Goal: Transaction & Acquisition: Purchase product/service

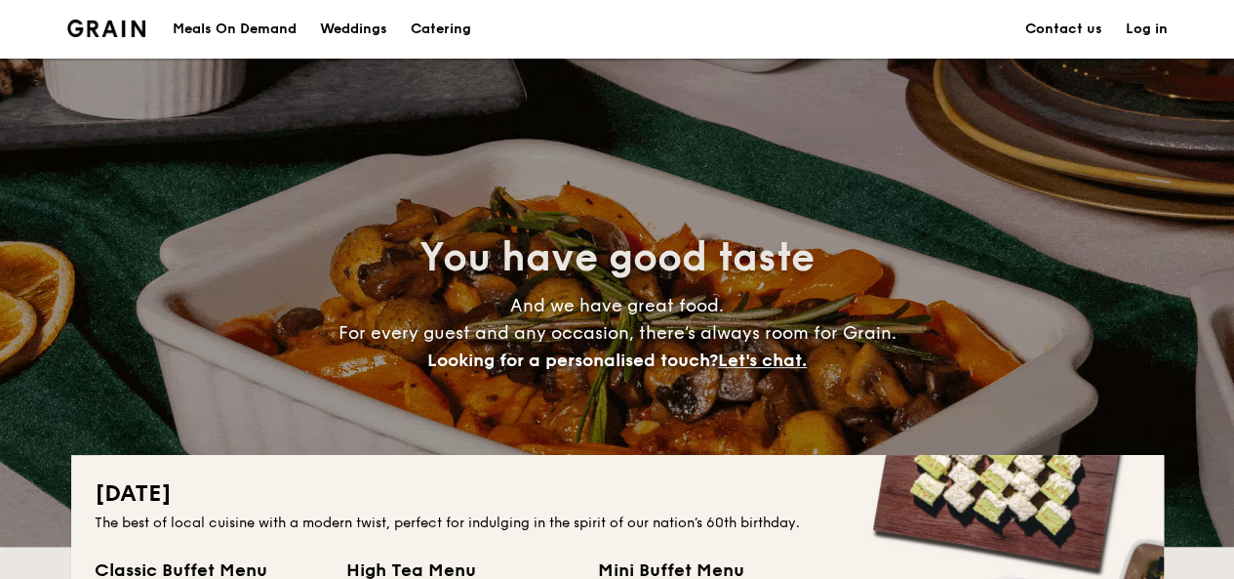
click at [465, 28] on h1 "Catering" at bounding box center [441, 29] width 60 height 59
click at [462, 23] on h1 "Catering" at bounding box center [441, 29] width 60 height 59
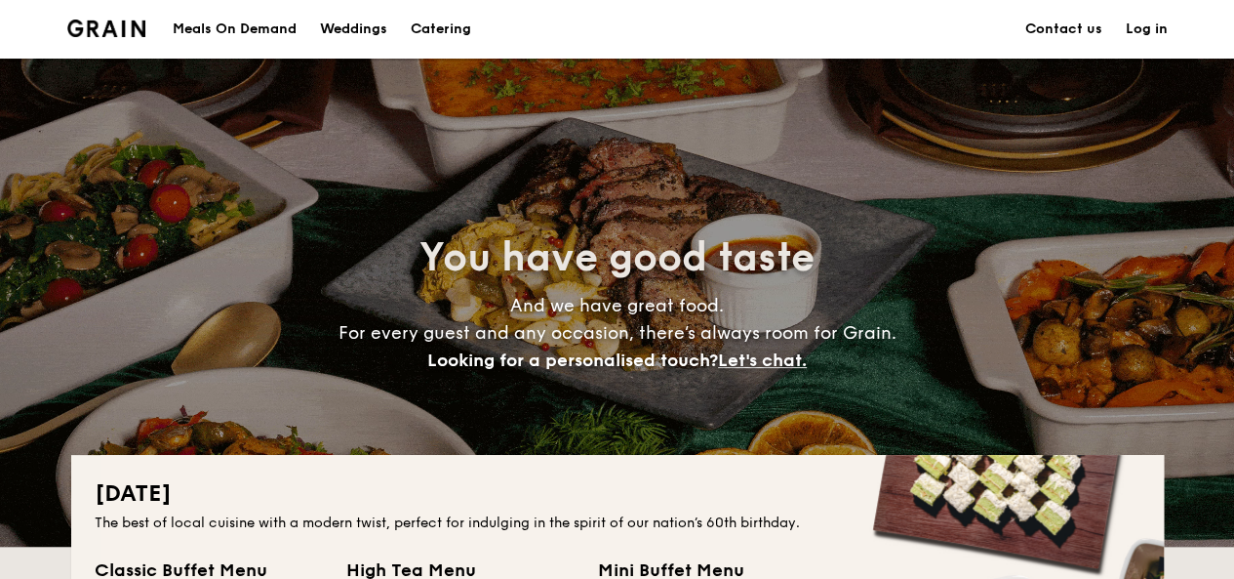
click at [462, 23] on h1 "Catering" at bounding box center [441, 29] width 60 height 59
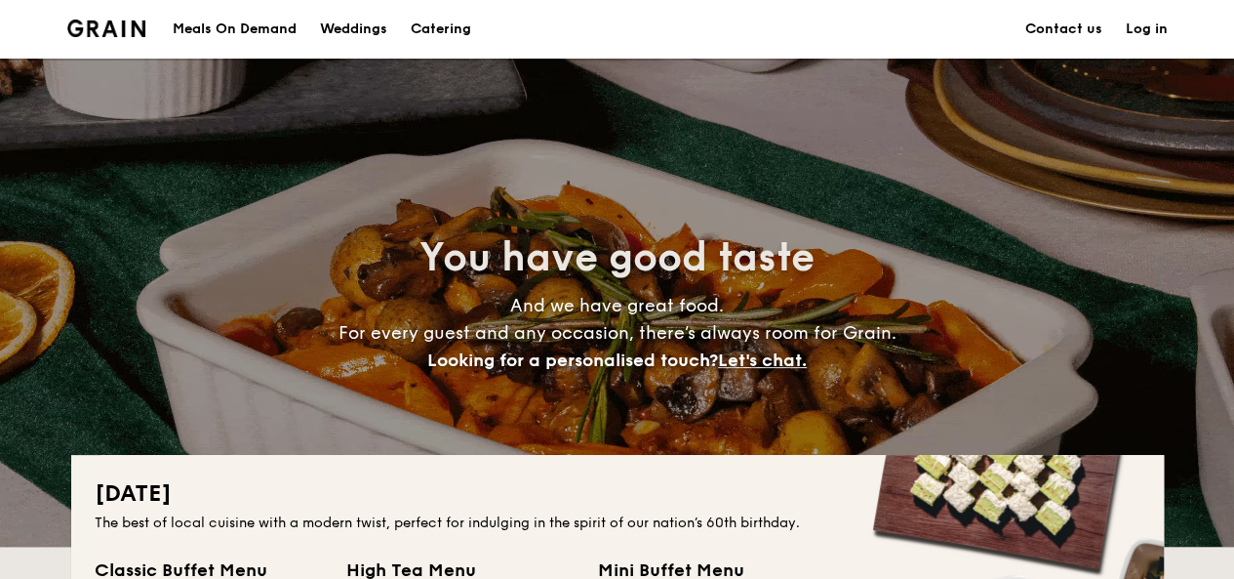
click at [462, 23] on h1 "Catering" at bounding box center [441, 29] width 60 height 59
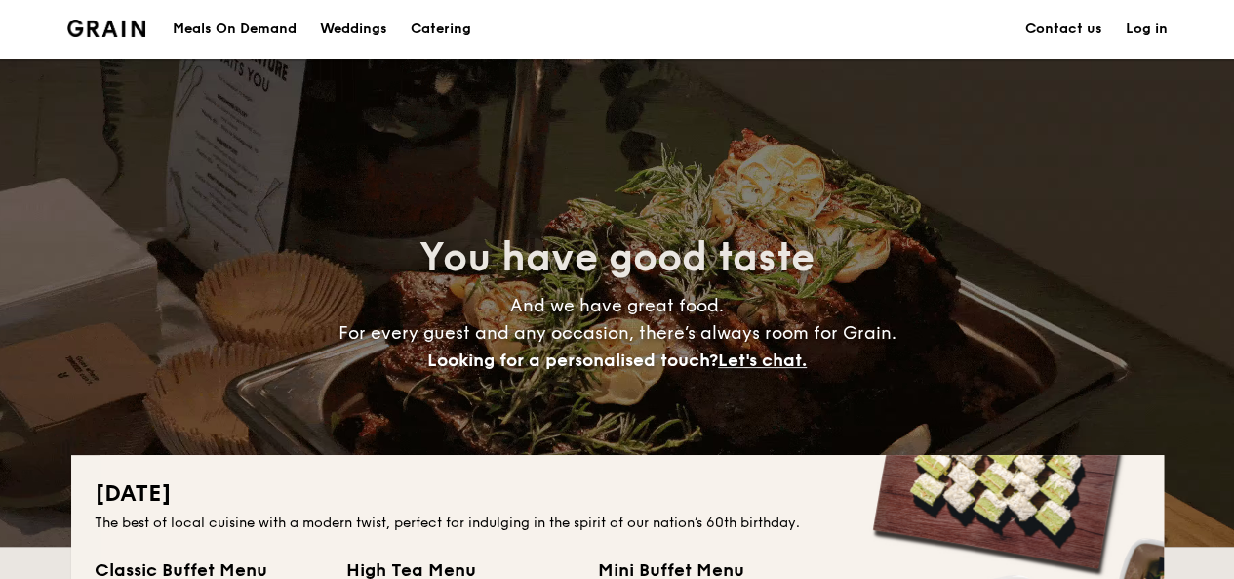
click at [462, 23] on h1 "Catering" at bounding box center [441, 29] width 60 height 59
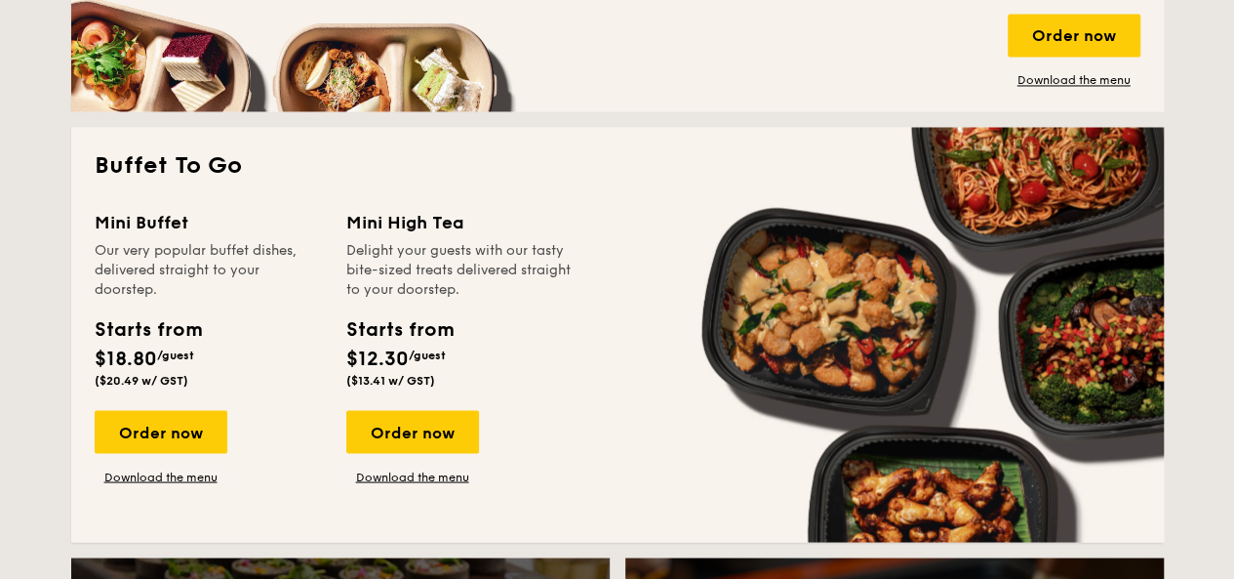
scroll to position [1626, 0]
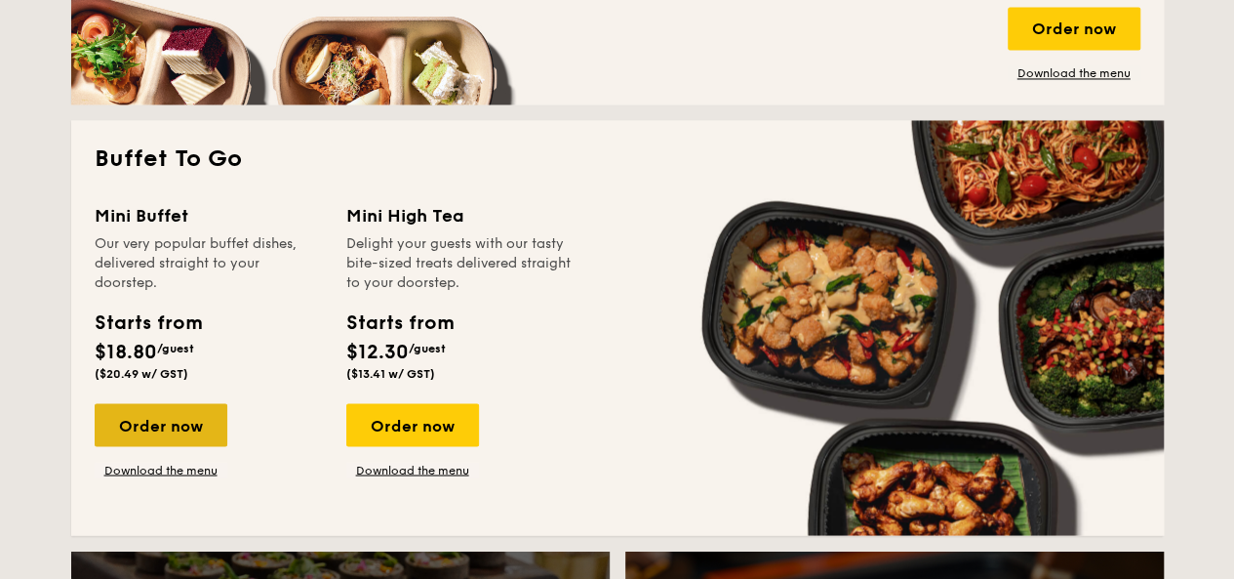
click at [166, 417] on div "Order now" at bounding box center [161, 424] width 133 height 43
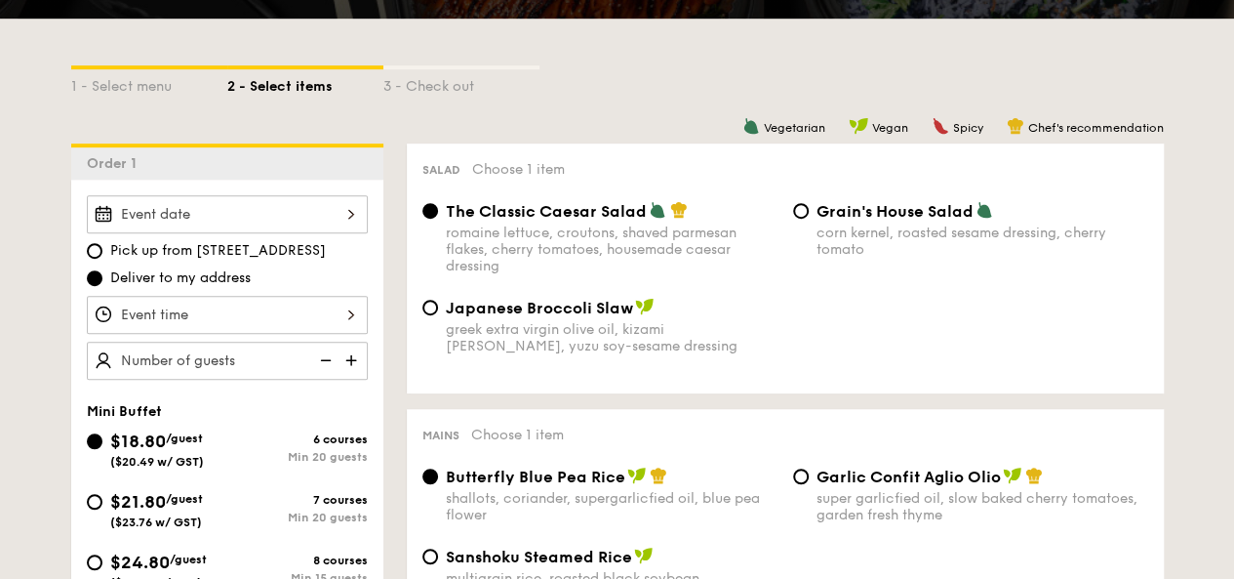
scroll to position [408, 0]
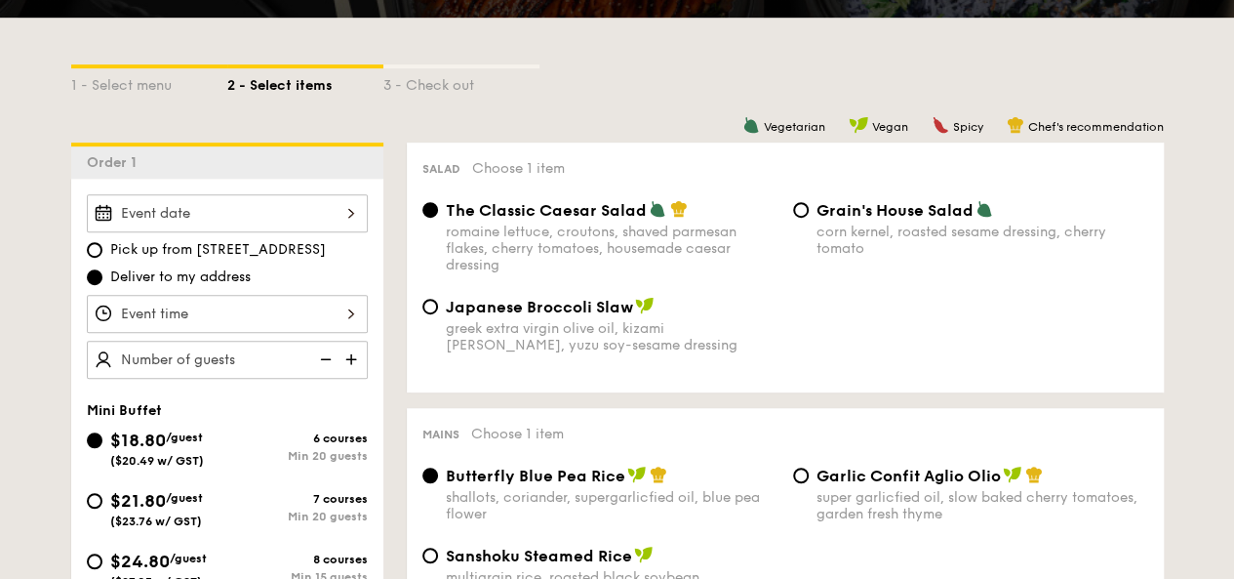
click at [252, 212] on div at bounding box center [227, 213] width 281 height 38
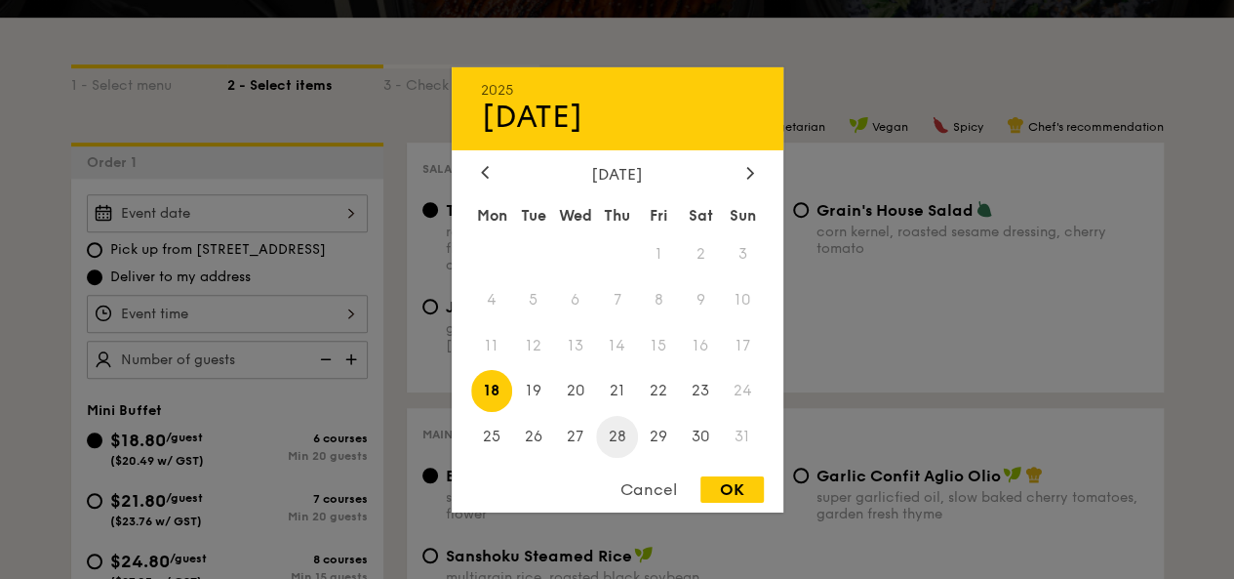
click at [624, 428] on span "28" at bounding box center [617, 437] width 42 height 42
click at [722, 475] on div "2025 Aug [DATE] Tue Wed Thu Fri Sat Sun 1 2 3 4 5 6 7 8 9 10 11 12 13 14 15 16 …" at bounding box center [618, 288] width 332 height 445
click at [732, 494] on div "OK" at bounding box center [732, 489] width 63 height 26
type input "[DATE]"
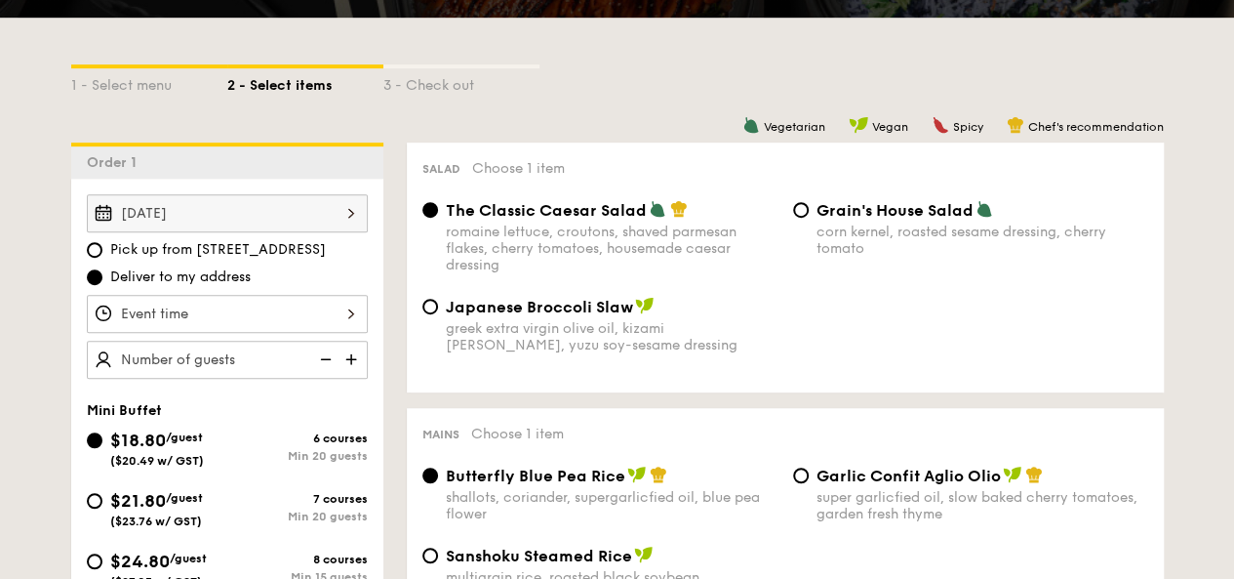
click at [267, 307] on div at bounding box center [227, 314] width 281 height 38
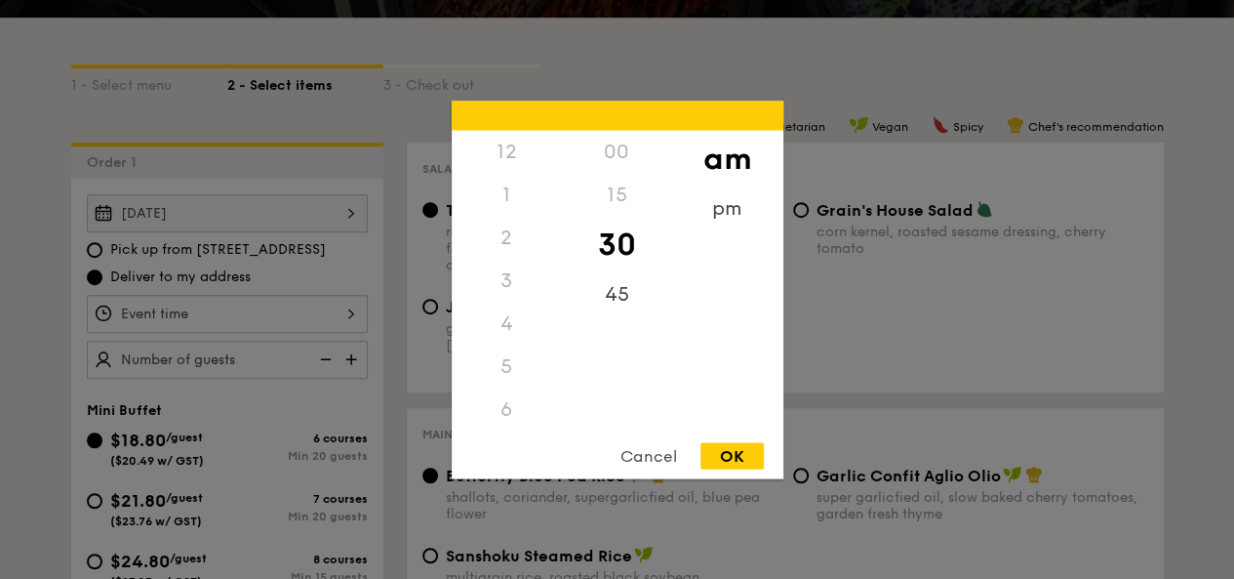
scroll to position [215, 0]
click at [658, 452] on div "Cancel" at bounding box center [649, 455] width 96 height 26
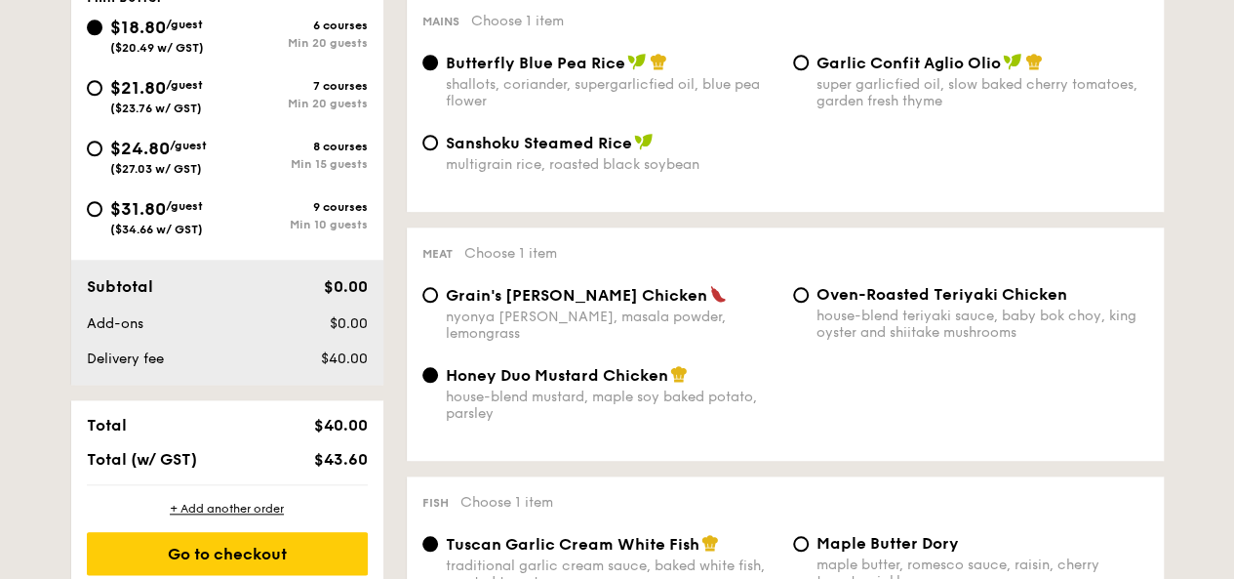
scroll to position [822, 0]
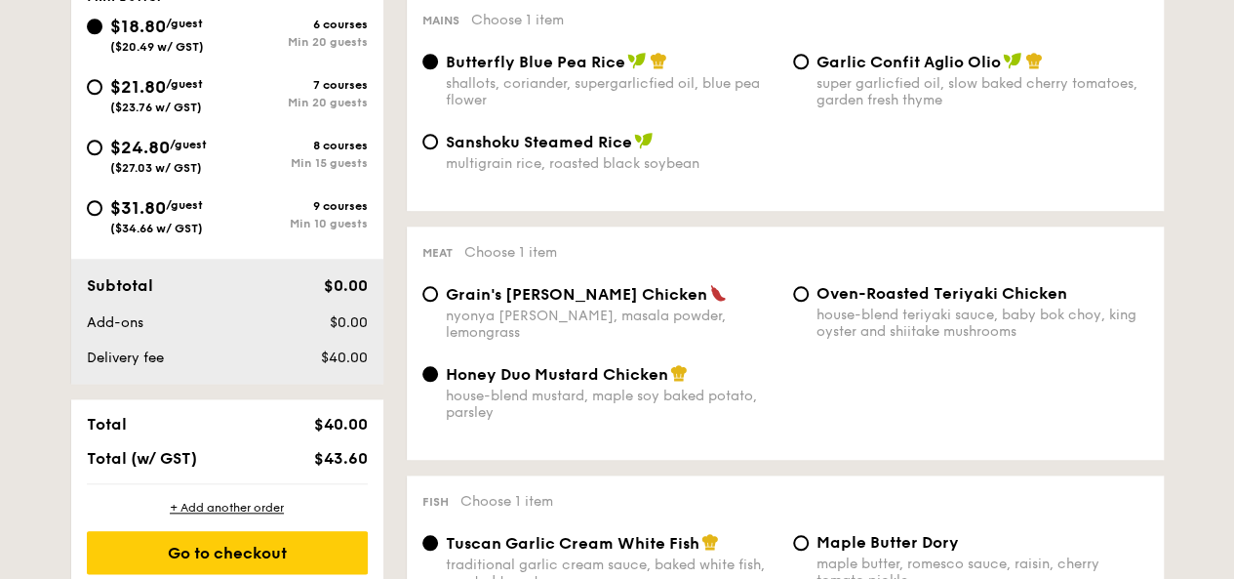
click at [857, 322] on div "house-blend teriyaki sauce, baby bok choy, king oyster and shiitake mushrooms" at bounding box center [983, 322] width 332 height 33
click at [809, 302] on input "Oven-Roasted Teriyaki Chicken house-blend teriyaki sauce, baby bok choy, king o…" at bounding box center [801, 294] width 16 height 16
radio input "true"
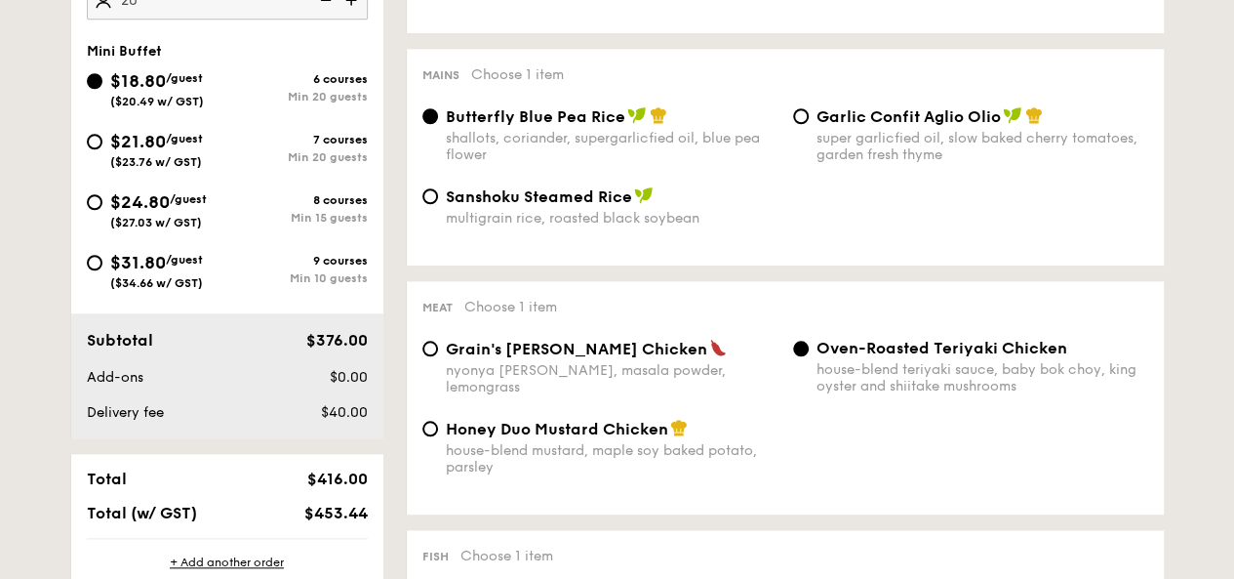
scroll to position [769, 0]
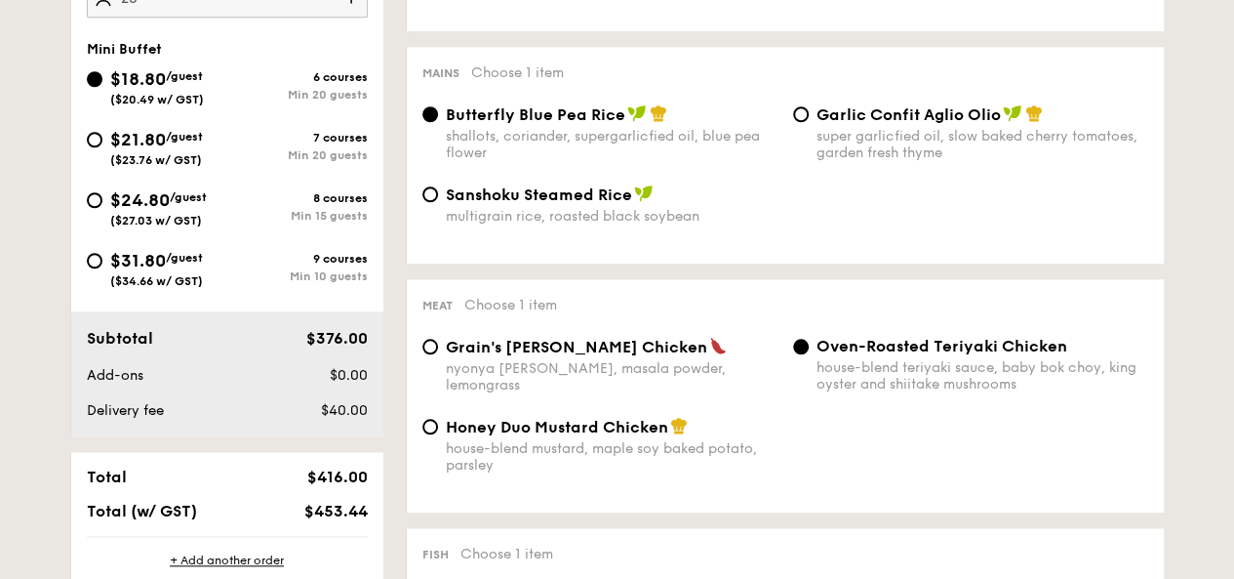
type input "20 guests"
drag, startPoint x: 312, startPoint y: 505, endPoint x: 340, endPoint y: 511, distance: 27.9
click at [340, 511] on span "$453.44" at bounding box center [334, 511] width 63 height 19
click at [915, 367] on div "house-blend teriyaki sauce, baby bok choy, king oyster and shiitake mushrooms" at bounding box center [983, 375] width 332 height 33
click at [809, 354] on input "Oven-Roasted Teriyaki Chicken house-blend teriyaki sauce, baby bok choy, king o…" at bounding box center [801, 347] width 16 height 16
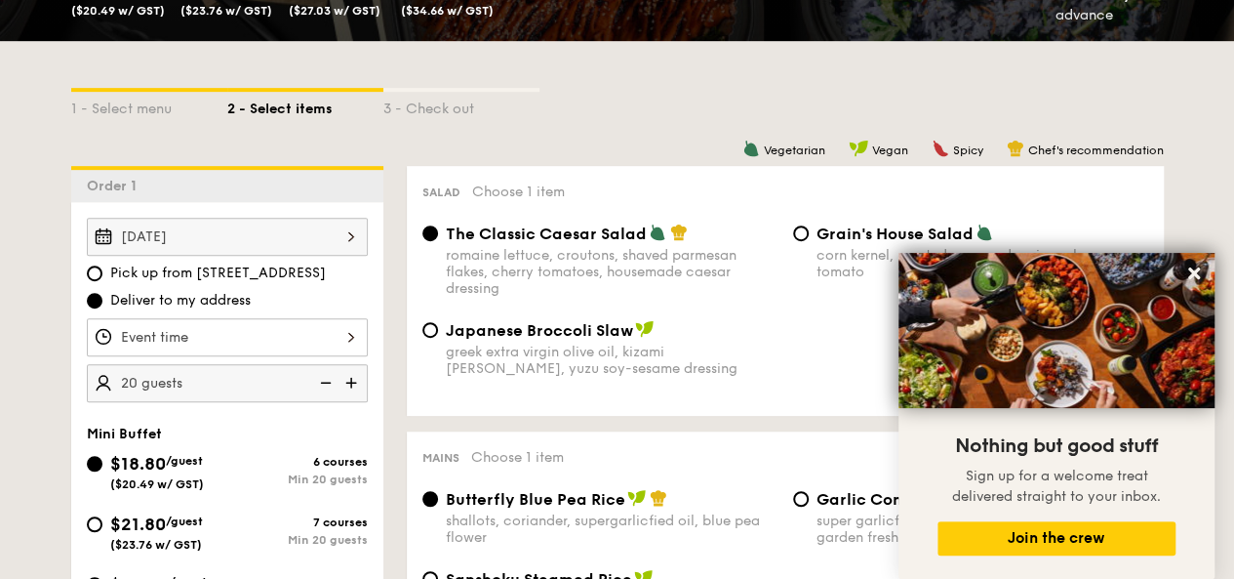
scroll to position [385, 0]
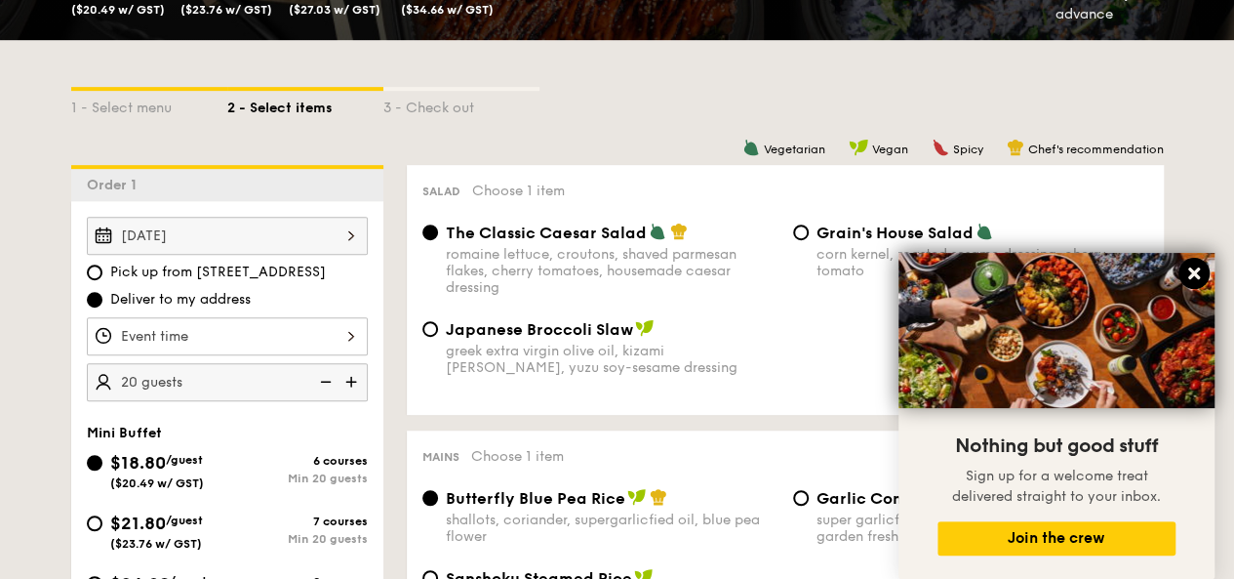
click at [1188, 269] on icon at bounding box center [1194, 273] width 12 height 12
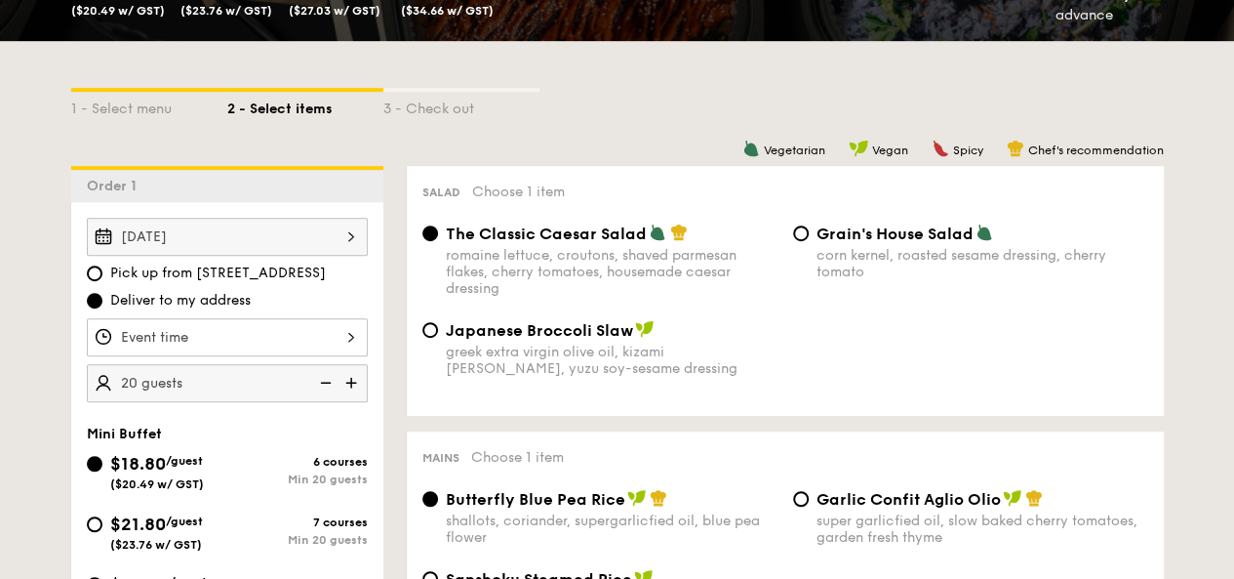
scroll to position [331, 0]
